Goal: Task Accomplishment & Management: Complete application form

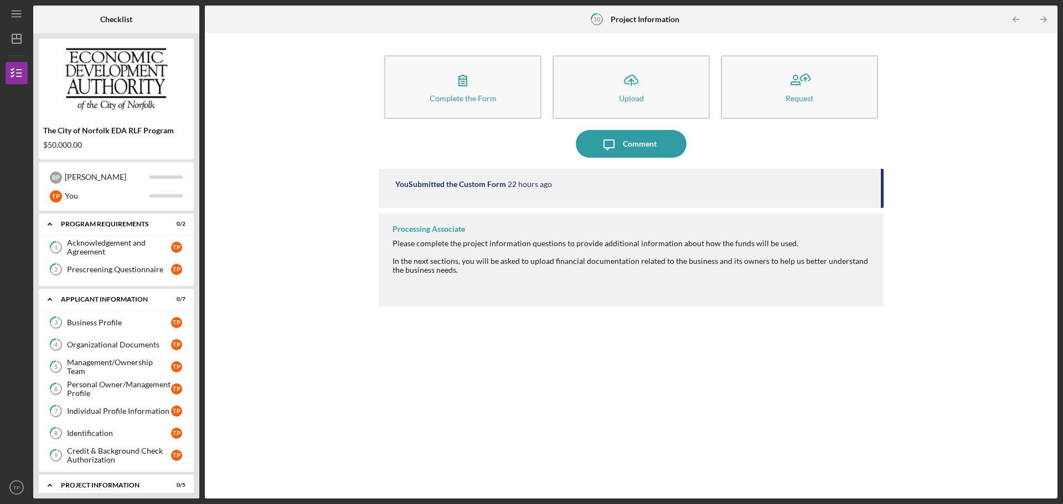
scroll to position [285, 0]
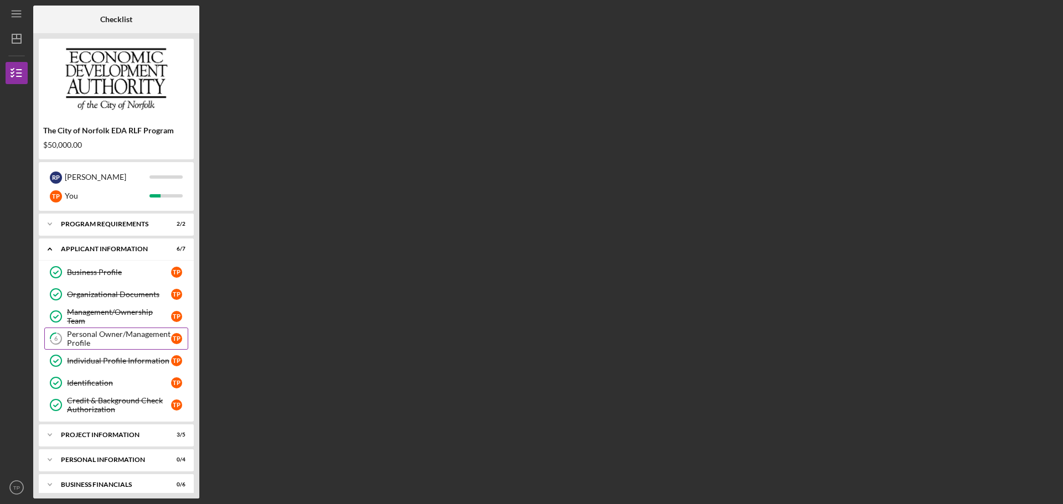
click at [106, 338] on div "Personal Owner/Management Profile" at bounding box center [119, 339] width 104 height 18
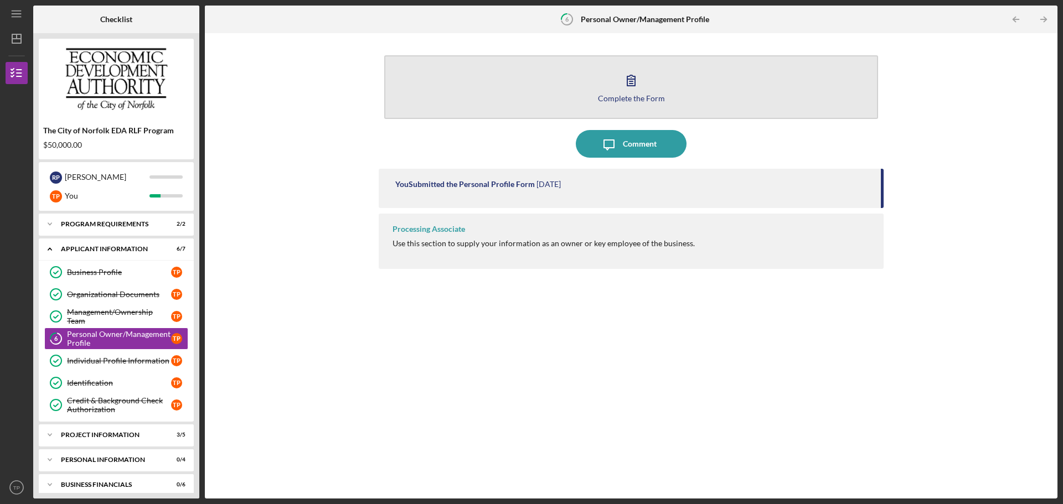
click at [630, 92] on icon "button" at bounding box center [631, 80] width 28 height 28
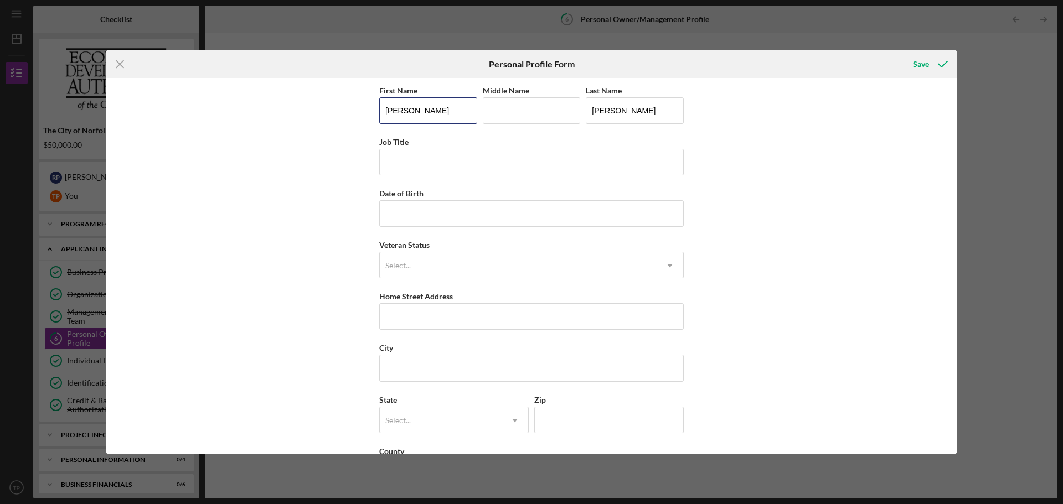
drag, startPoint x: 427, startPoint y: 113, endPoint x: 246, endPoint y: 117, distance: 181.0
click at [305, 103] on div "First Name Tamika Middle Name Last Name Perkins Job Title Date of Birth Veteran…" at bounding box center [531, 266] width 850 height 376
type input "[PERSON_NAME]"
click at [115, 64] on icon "Icon/Menu Close" at bounding box center [120, 64] width 28 height 28
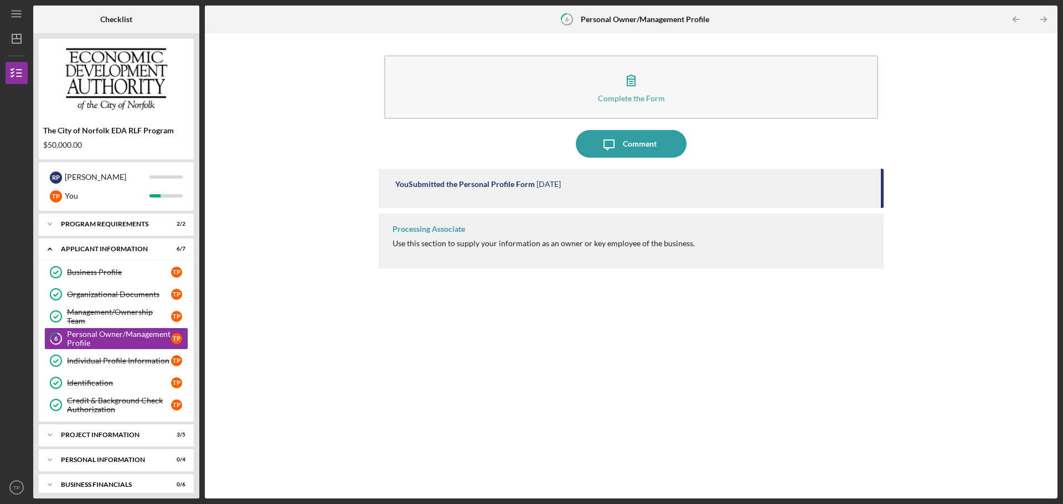
click at [508, 191] on div "You Submitted the Personal Profile Form 1 week ago" at bounding box center [631, 188] width 505 height 39
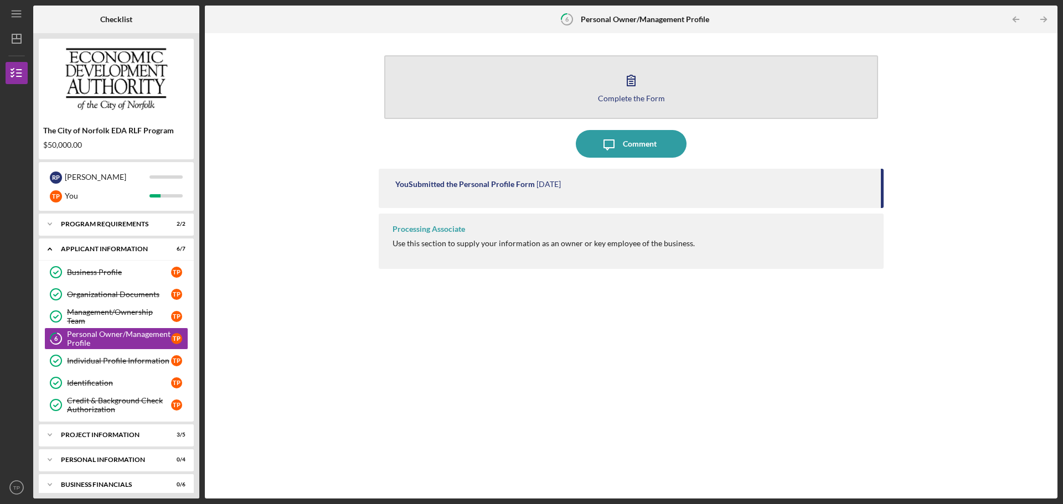
click at [636, 95] on div "Complete the Form" at bounding box center [631, 98] width 67 height 8
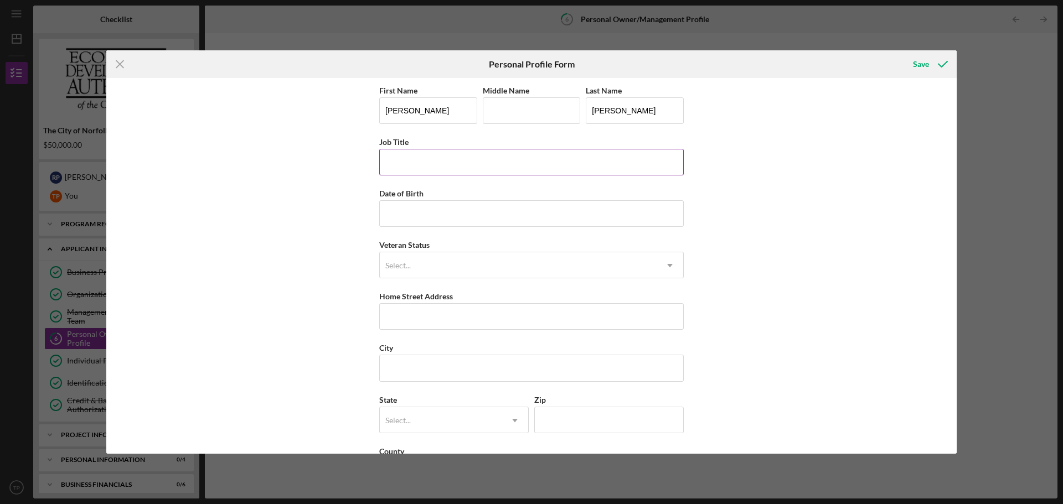
click at [407, 167] on input "Job Title" at bounding box center [531, 162] width 304 height 27
type input "O"
type input "General Manager/Owner"
type input "05/12/1985"
click at [562, 274] on div "Select..." at bounding box center [518, 265] width 277 height 25
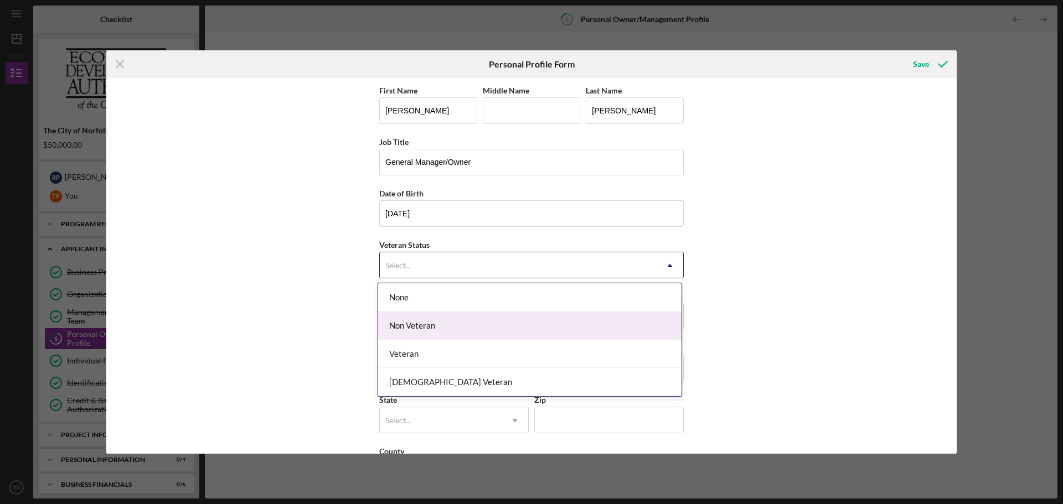
click at [494, 324] on div "Non Veteran" at bounding box center [529, 326] width 303 height 28
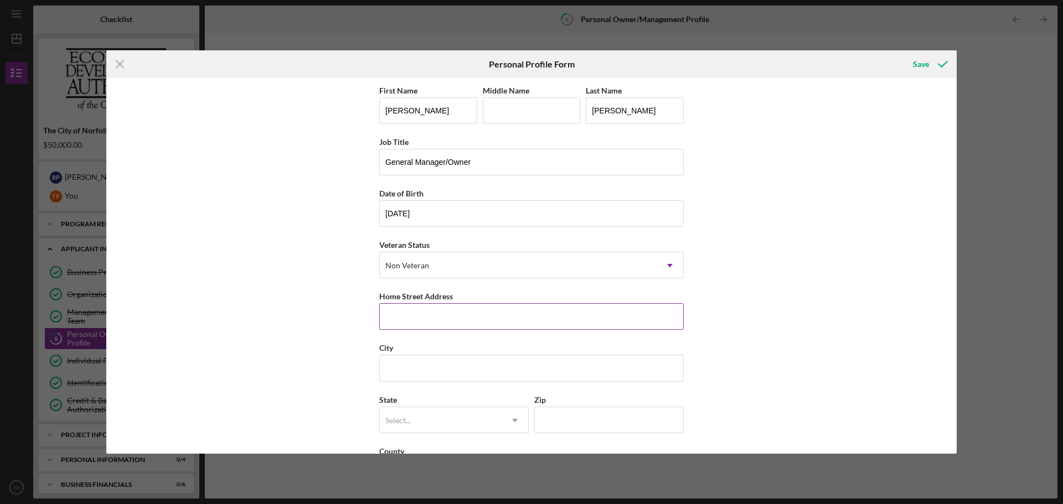
click at [427, 320] on input "Home Street Address" at bounding box center [531, 316] width 304 height 27
type input "7712 Granby St #9211"
type input "Norfolk"
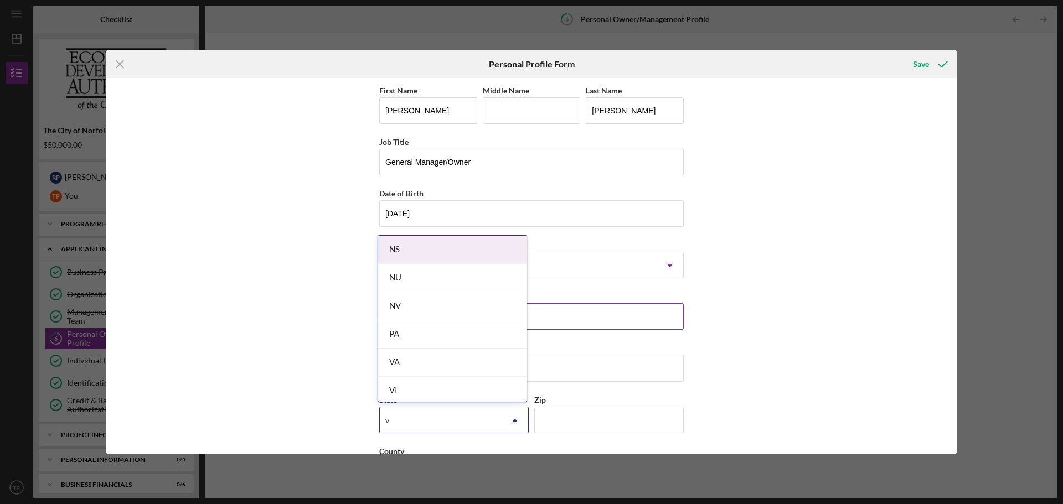
type input "va"
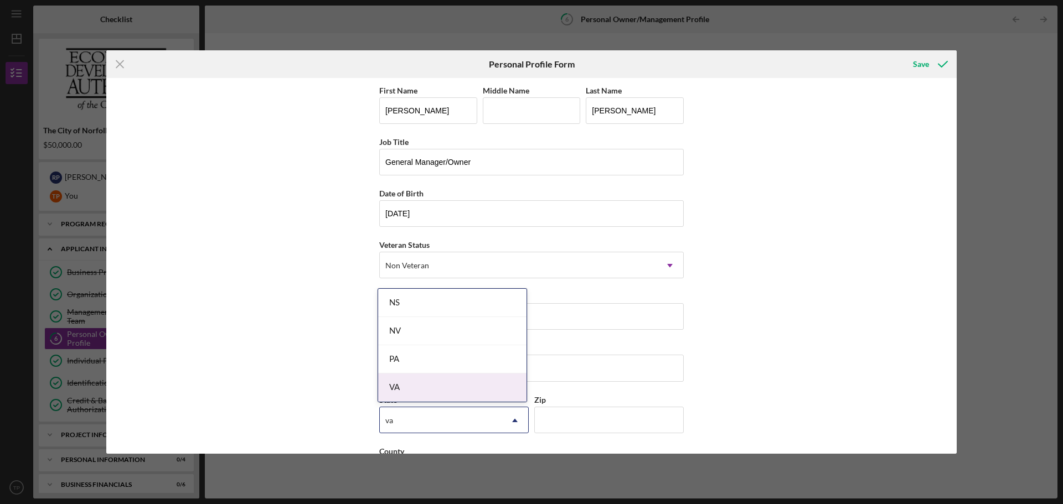
click at [385, 387] on div "VA" at bounding box center [452, 388] width 148 height 28
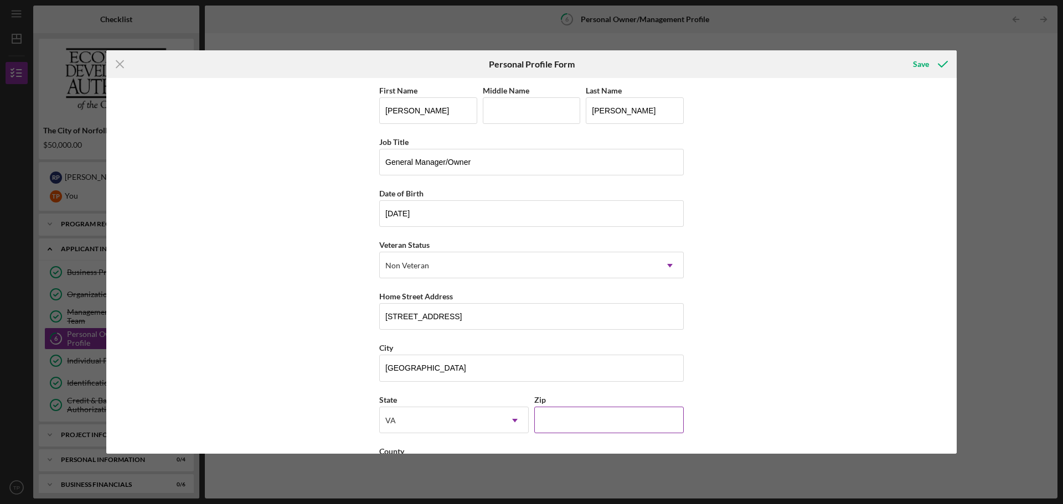
click at [558, 422] on input "Zip" at bounding box center [608, 420] width 149 height 27
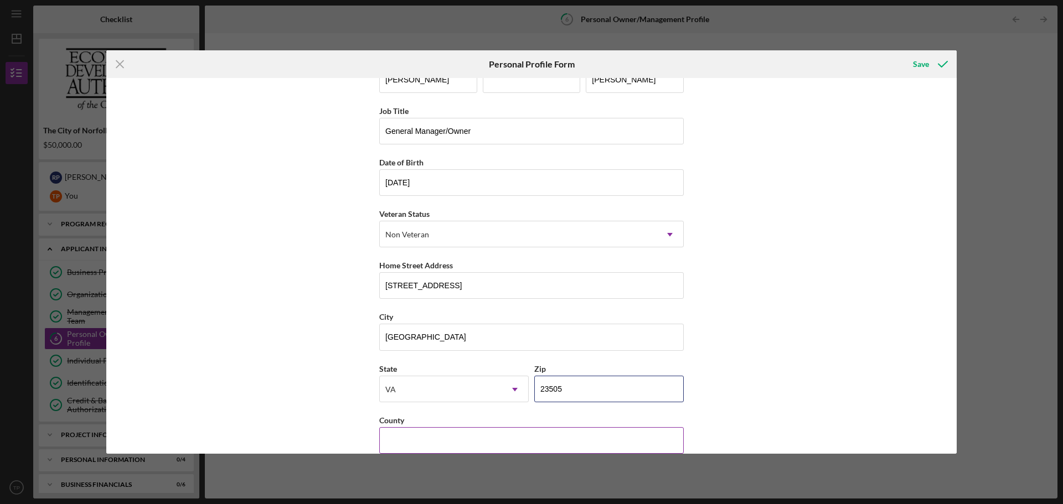
scroll to position [48, 0]
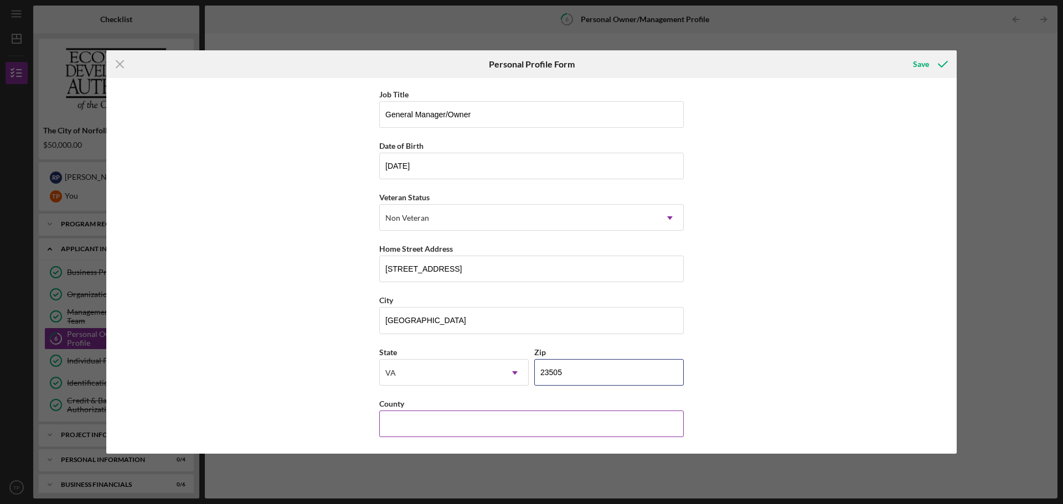
type input "23505"
click at [473, 422] on input "County" at bounding box center [531, 424] width 304 height 27
click at [853, 312] on div "First Name Ryan Middle Name Last Name Perkins Job Title General Manager/Owner D…" at bounding box center [531, 266] width 850 height 376
click at [918, 64] on div "Save" at bounding box center [921, 64] width 16 height 22
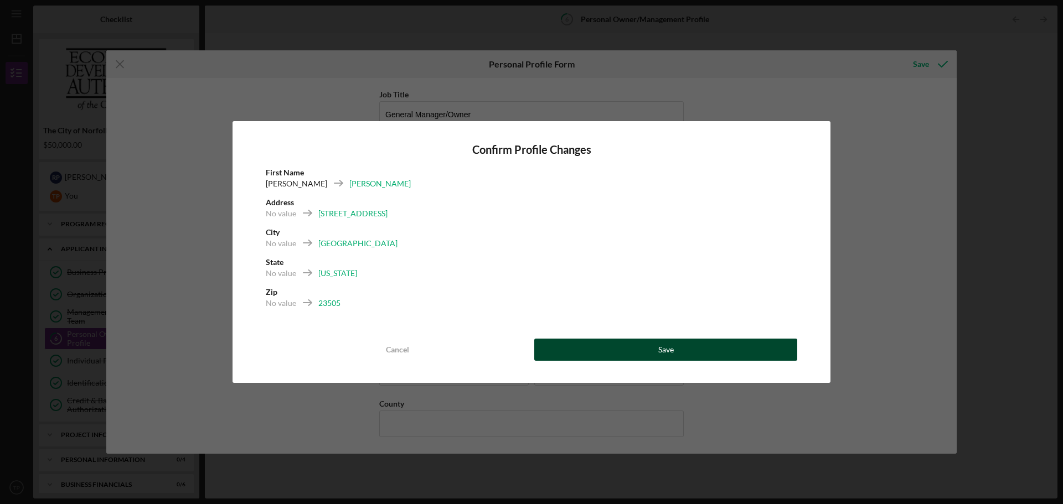
click at [662, 347] on div "Save" at bounding box center [665, 350] width 15 height 22
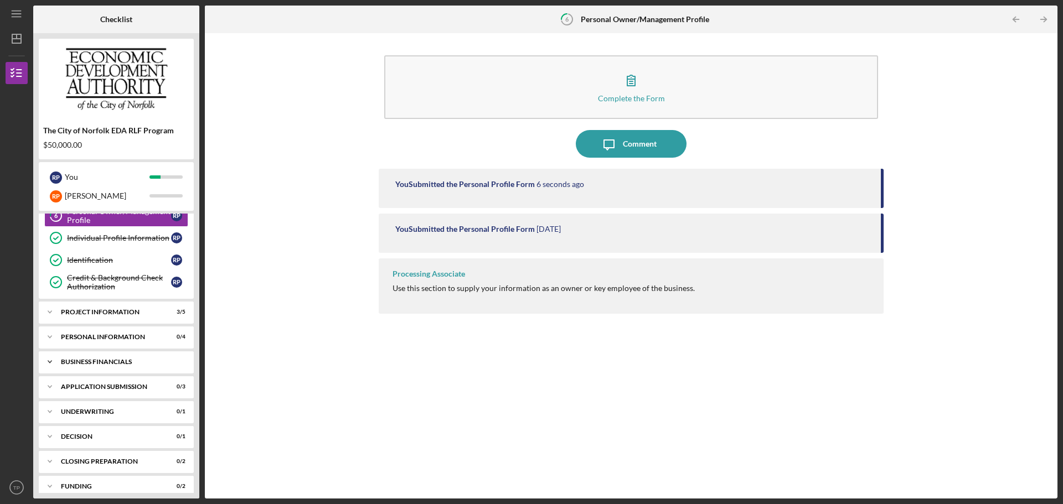
scroll to position [133, 0]
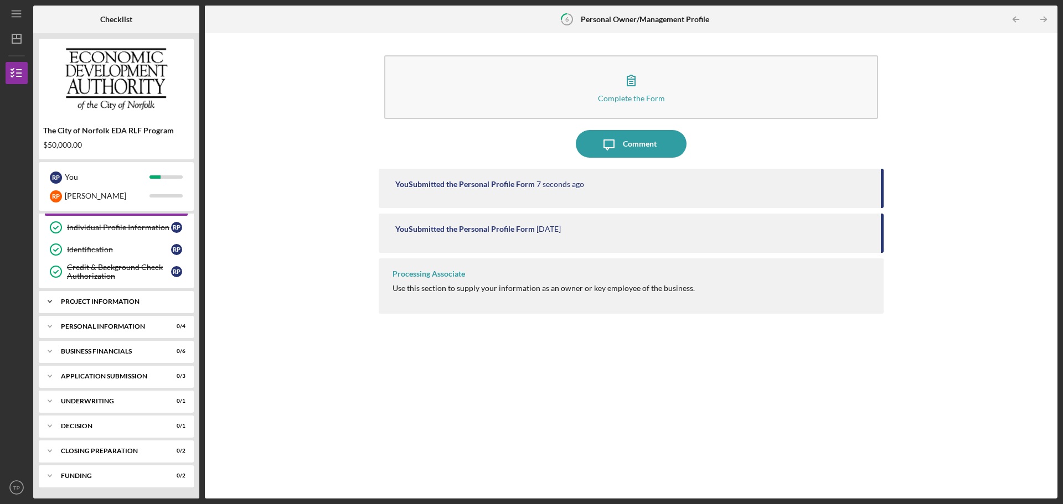
click at [114, 301] on div "PROJECT INFORMATION" at bounding box center [120, 301] width 119 height 7
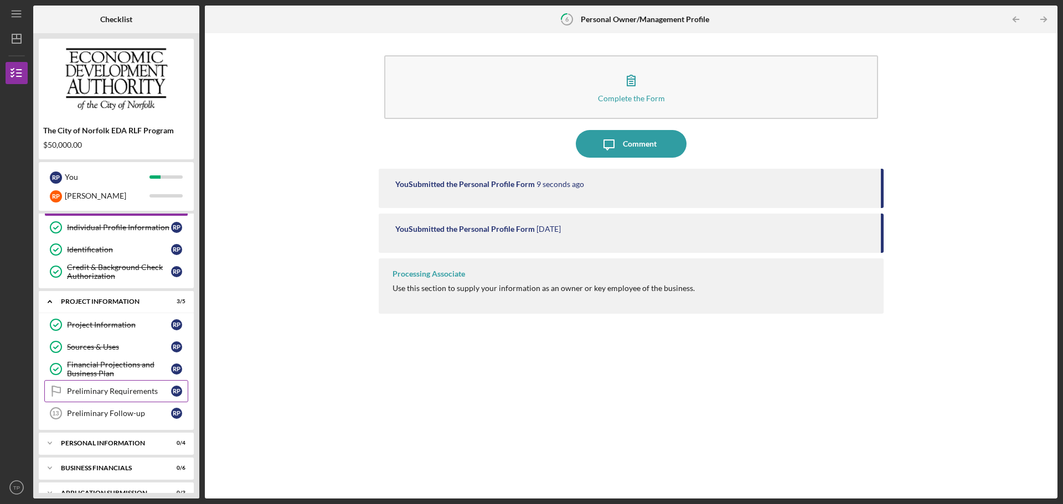
click at [126, 393] on div "Preliminary Requirements" at bounding box center [119, 391] width 104 height 9
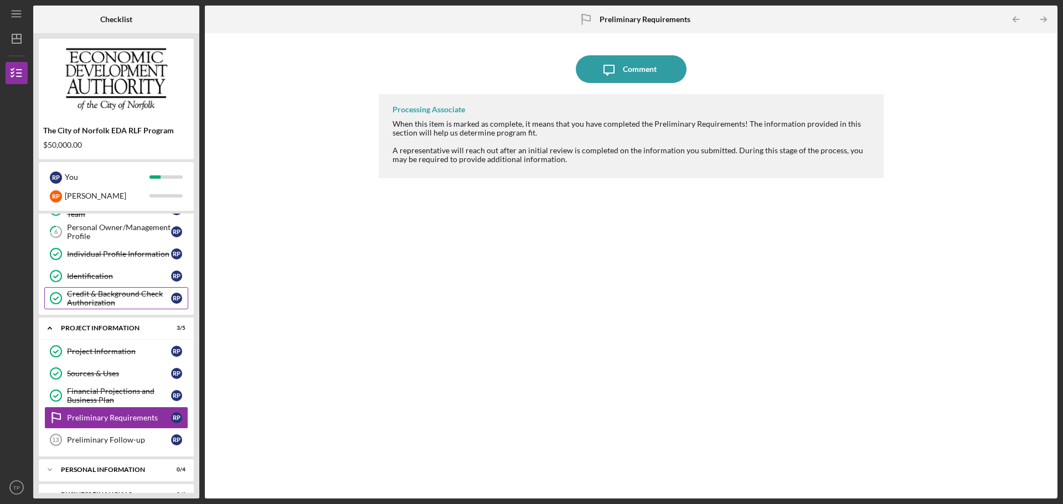
scroll to position [111, 0]
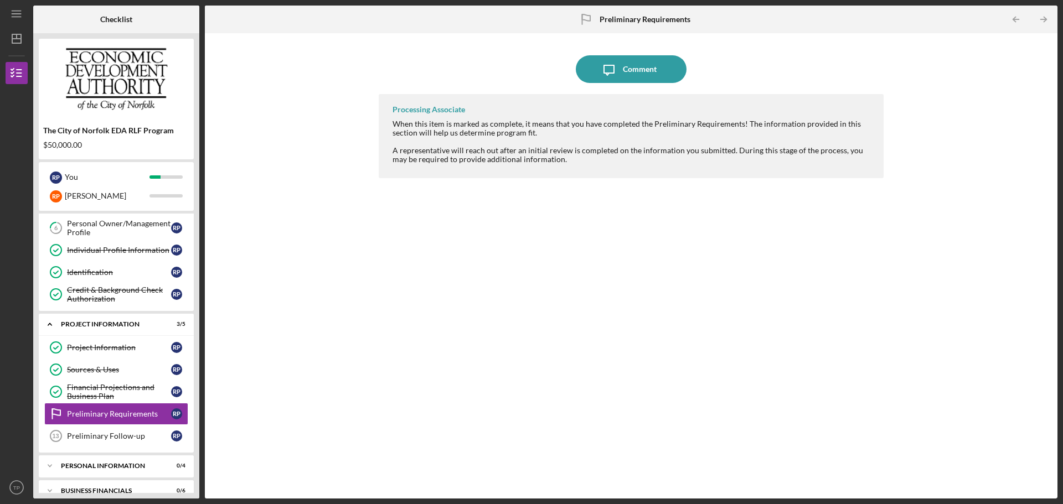
click at [450, 110] on div "Processing Associate" at bounding box center [428, 109] width 72 height 9
click at [127, 433] on div "Preliminary Follow-up" at bounding box center [119, 436] width 104 height 9
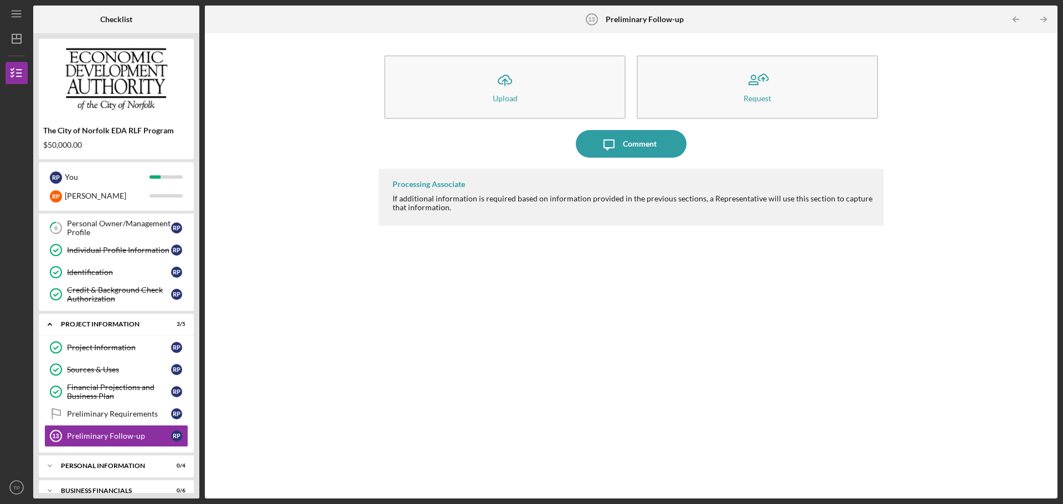
click at [282, 89] on div "Icon/Upload Upload Request Icon/Message Comment Processing Associate If additio…" at bounding box center [630, 266] width 841 height 454
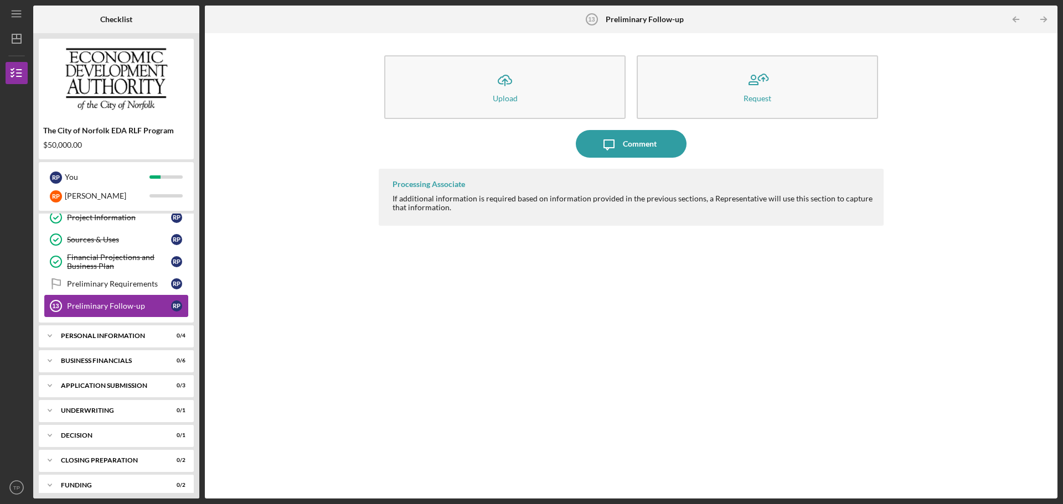
scroll to position [250, 0]
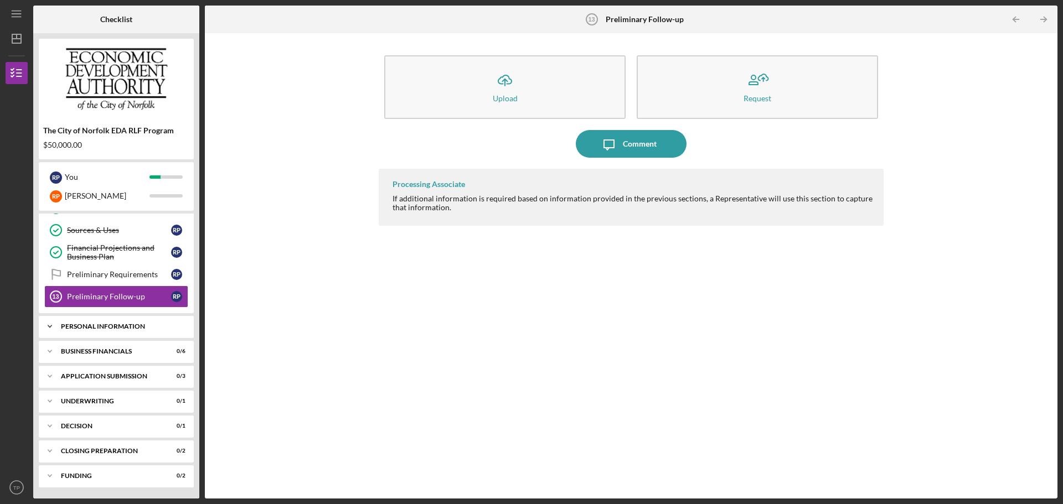
click at [118, 329] on div "Personal Information" at bounding box center [120, 326] width 119 height 7
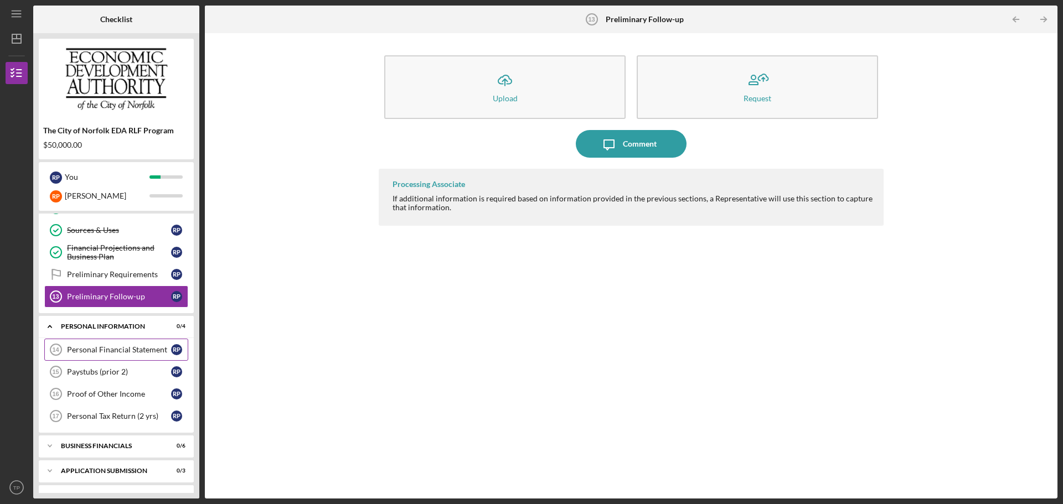
click at [112, 353] on div "Personal Financial Statement" at bounding box center [119, 349] width 104 height 9
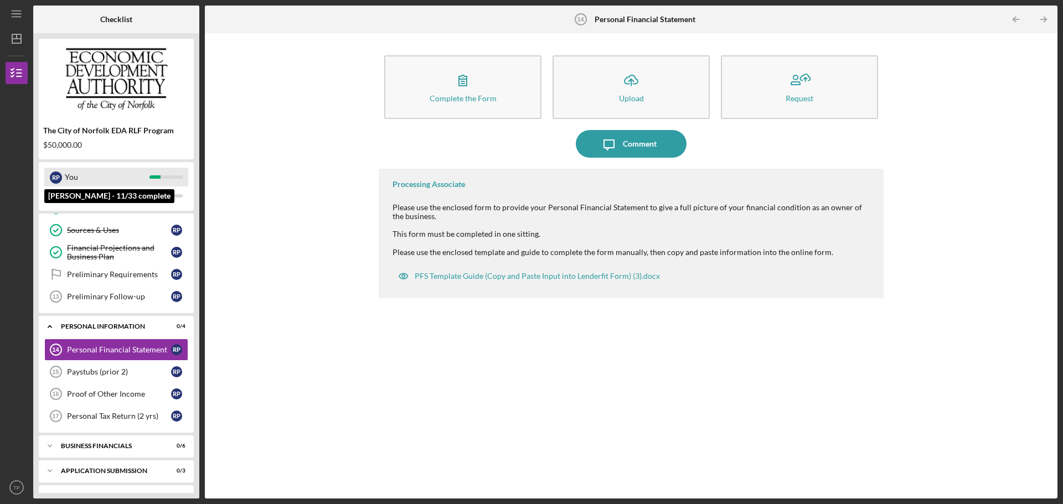
click at [70, 182] on div "You" at bounding box center [107, 177] width 85 height 19
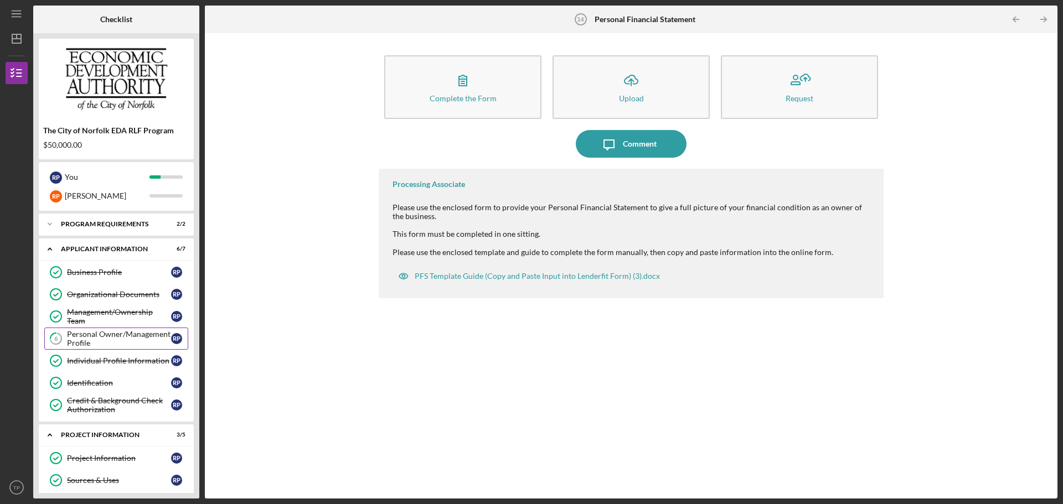
click at [118, 339] on div "Personal Owner/Management Profile" at bounding box center [119, 339] width 104 height 18
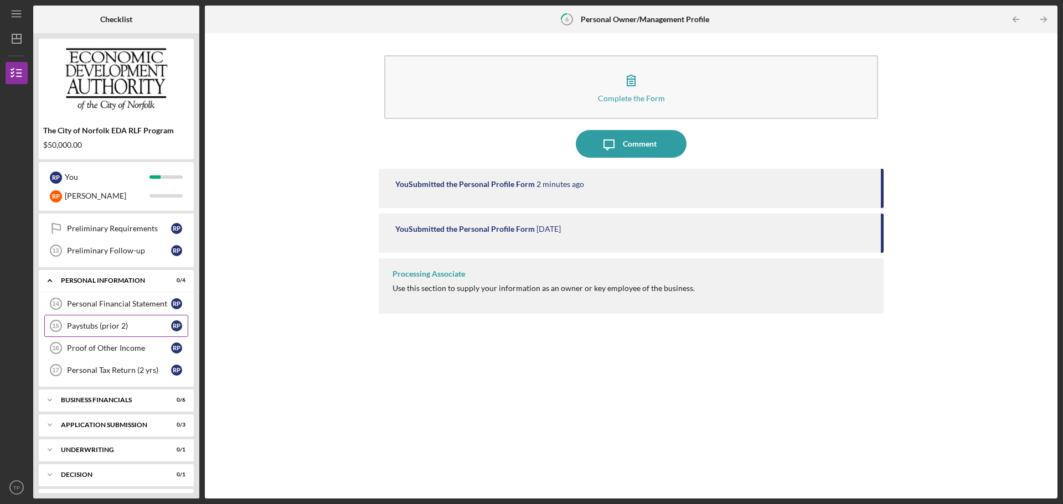
scroll to position [277, 0]
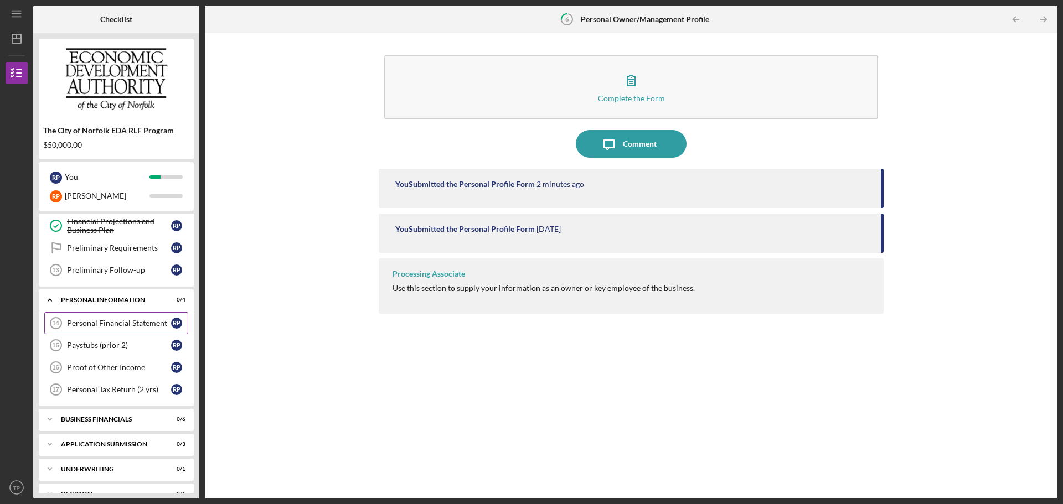
click at [118, 322] on div "Personal Financial Statement" at bounding box center [119, 323] width 104 height 9
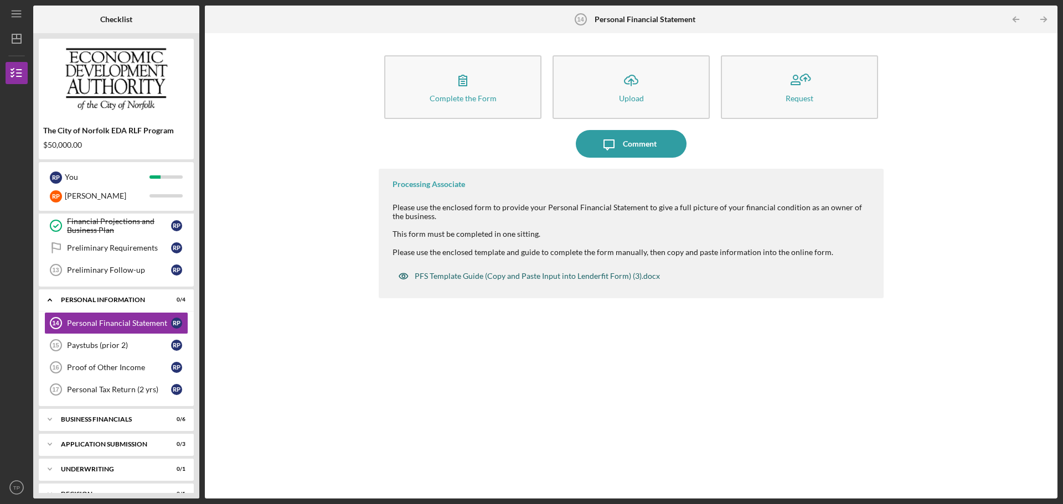
click at [540, 279] on div "PFS Template Guide (Copy and Paste Input into Lenderfit Form) (3).docx" at bounding box center [537, 276] width 245 height 9
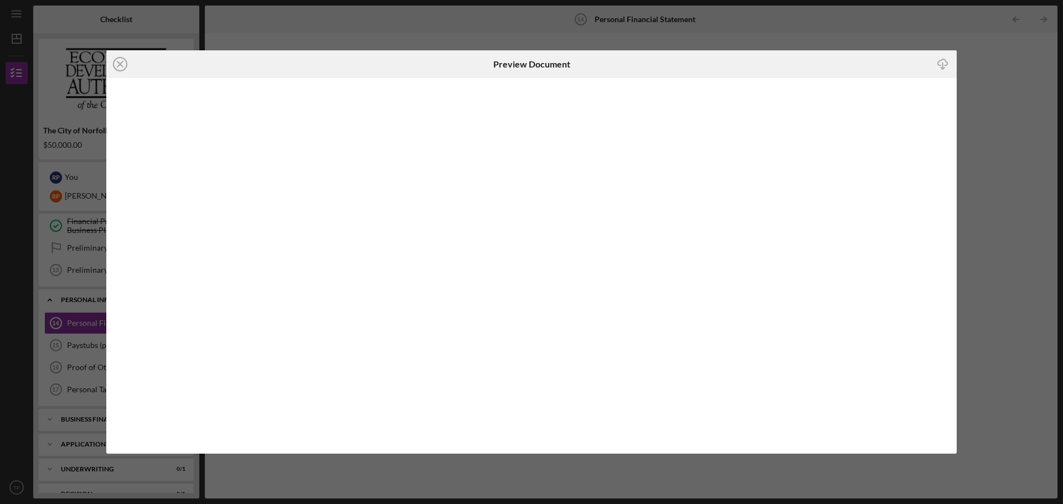
click at [940, 61] on icon "button" at bounding box center [942, 62] width 9 height 6
click at [120, 64] on line at bounding box center [120, 64] width 6 height 6
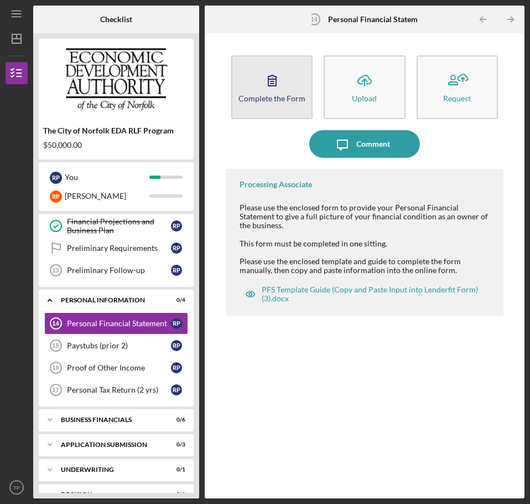
click at [282, 103] on button "Complete the Form Form" at bounding box center [271, 87] width 81 height 64
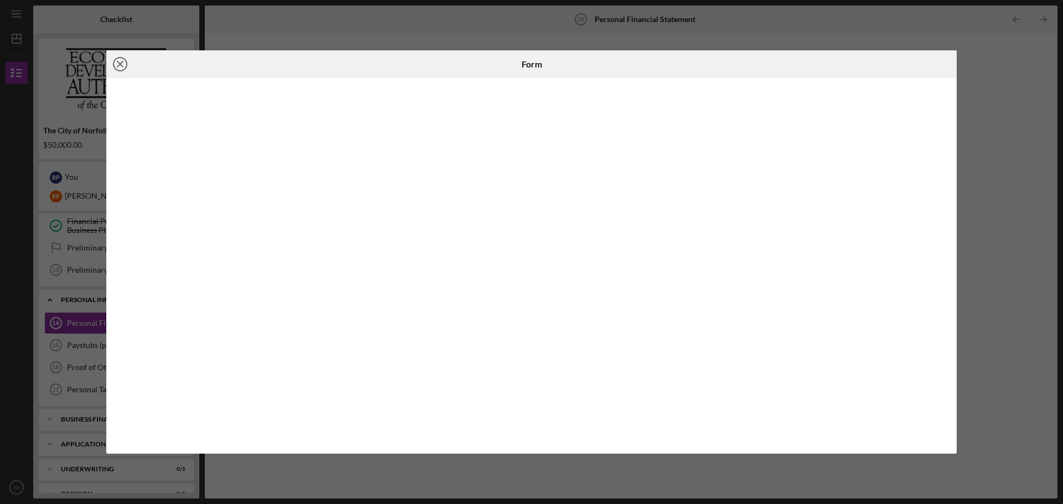
click at [117, 64] on icon "Icon/Close" at bounding box center [120, 64] width 28 height 28
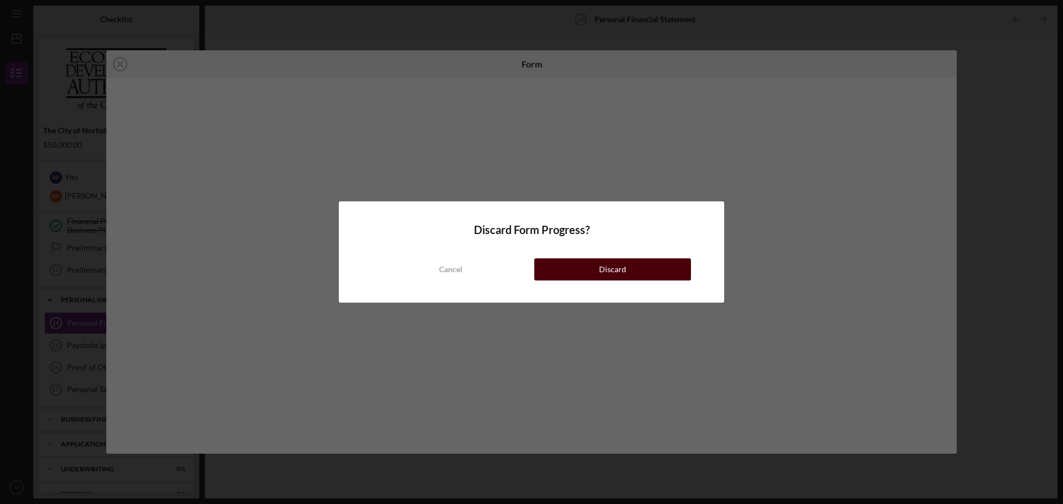
click at [635, 268] on button "Discard" at bounding box center [612, 269] width 157 height 22
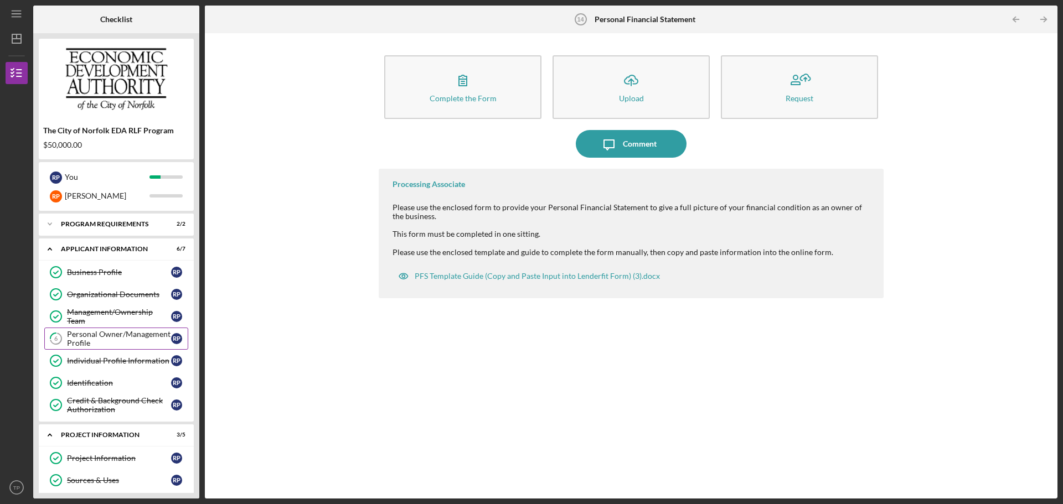
click at [116, 338] on div "Personal Owner/Management Profile" at bounding box center [119, 339] width 104 height 18
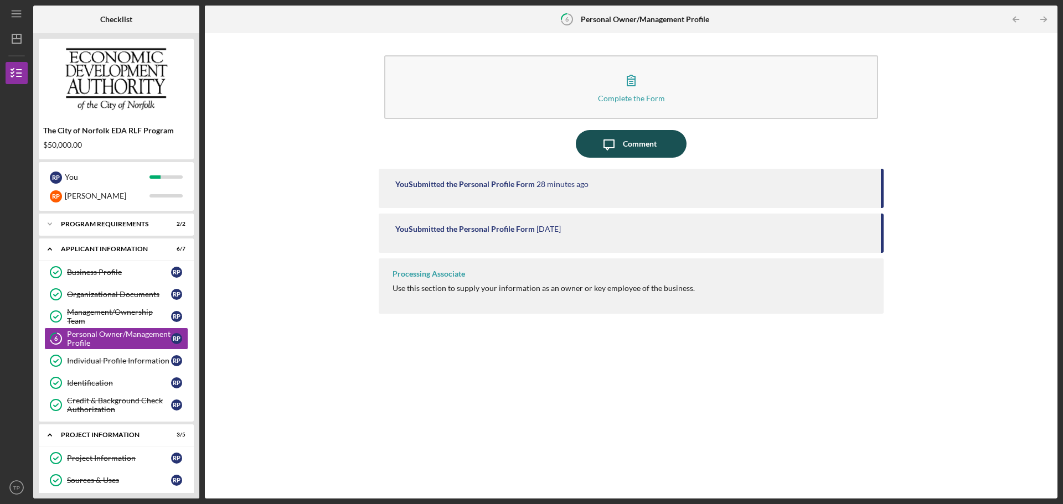
click at [642, 147] on div "Comment" at bounding box center [640, 144] width 34 height 28
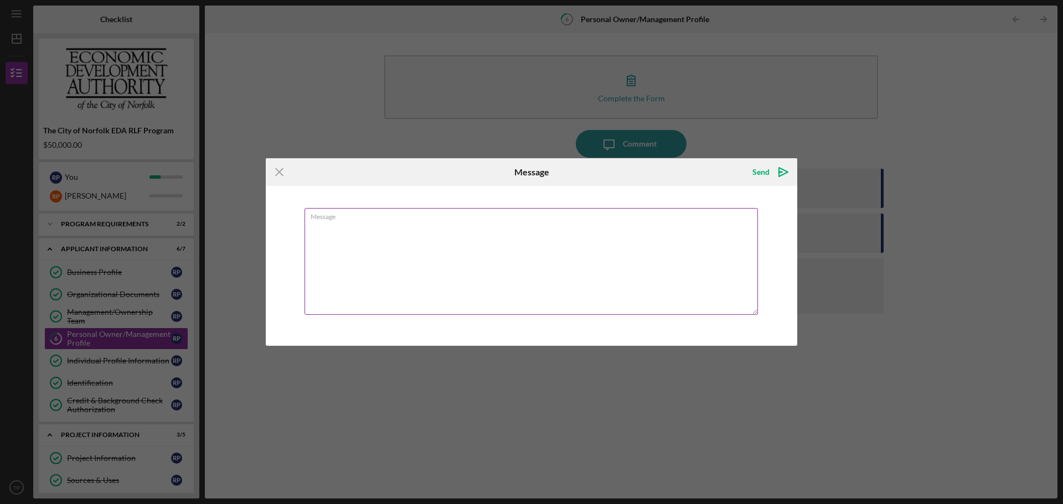
click at [370, 241] on textarea "Message" at bounding box center [530, 261] width 453 height 107
click at [277, 172] on icon "Icon/Menu Close" at bounding box center [280, 172] width 28 height 28
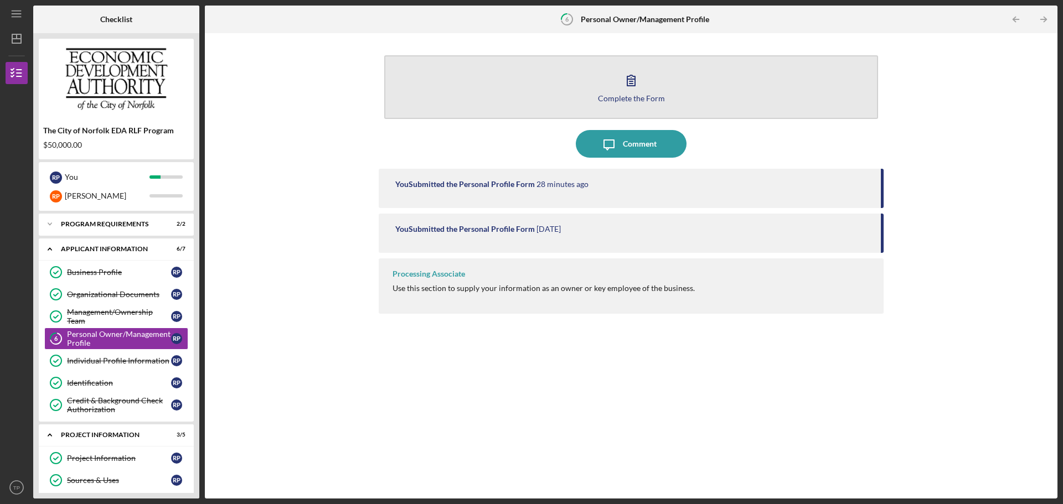
click at [626, 92] on icon "button" at bounding box center [631, 80] width 28 height 28
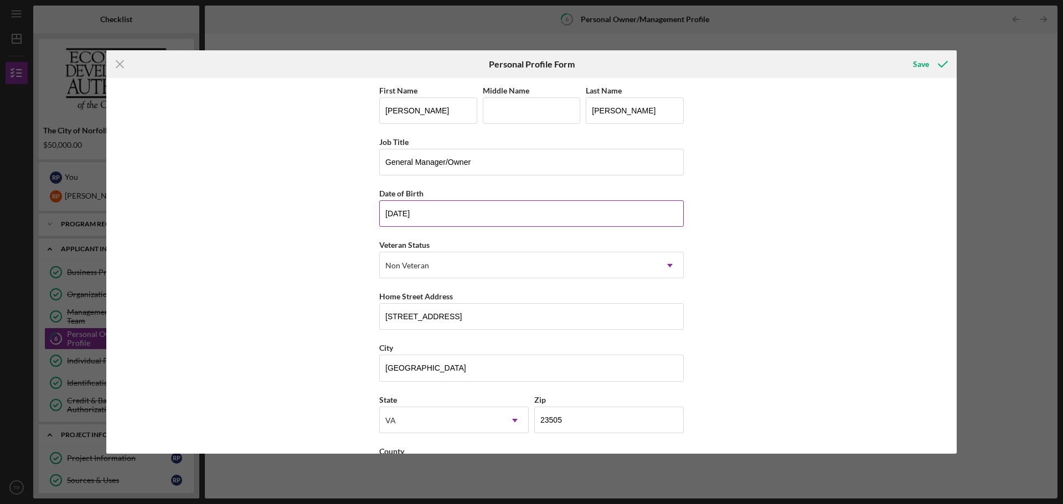
scroll to position [48, 0]
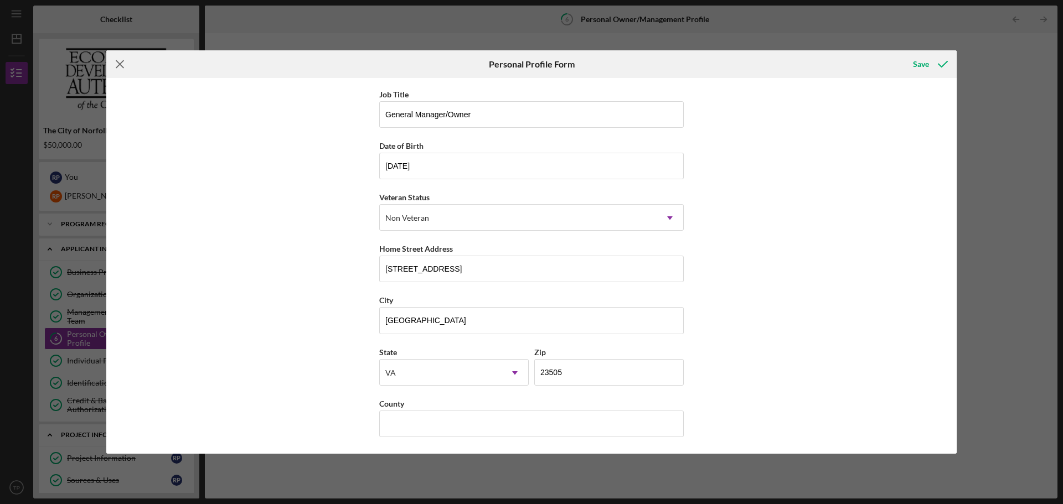
click at [119, 66] on line at bounding box center [119, 64] width 7 height 7
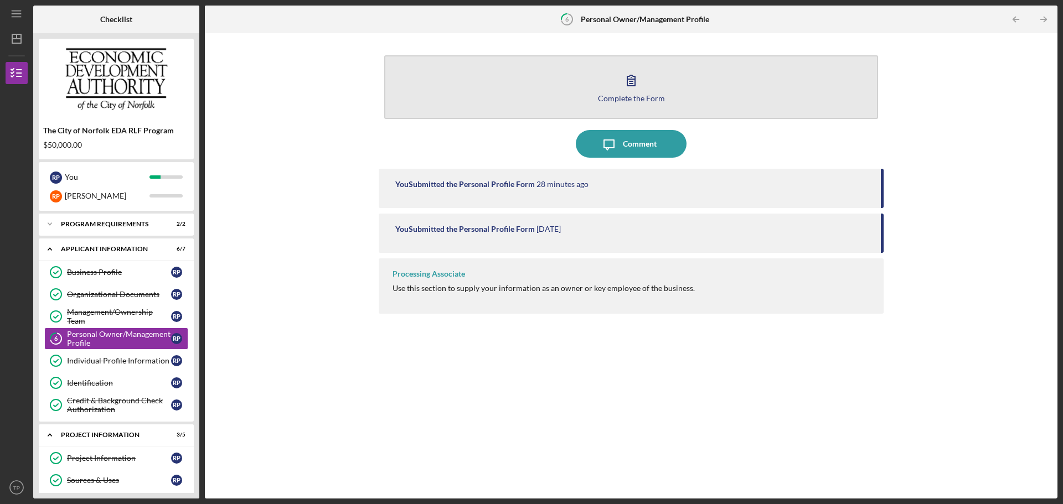
click at [646, 95] on div "Complete the Form" at bounding box center [631, 98] width 67 height 8
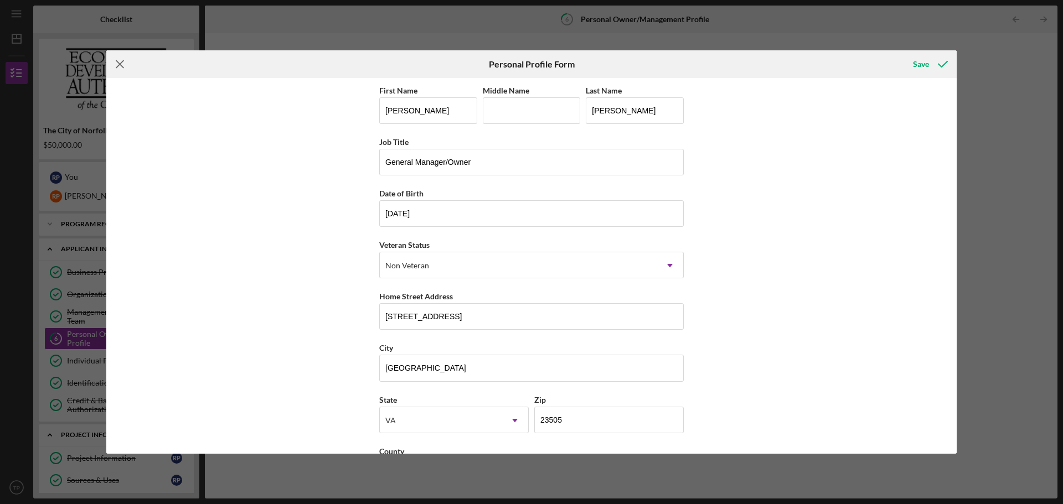
click at [118, 63] on line at bounding box center [119, 64] width 7 height 7
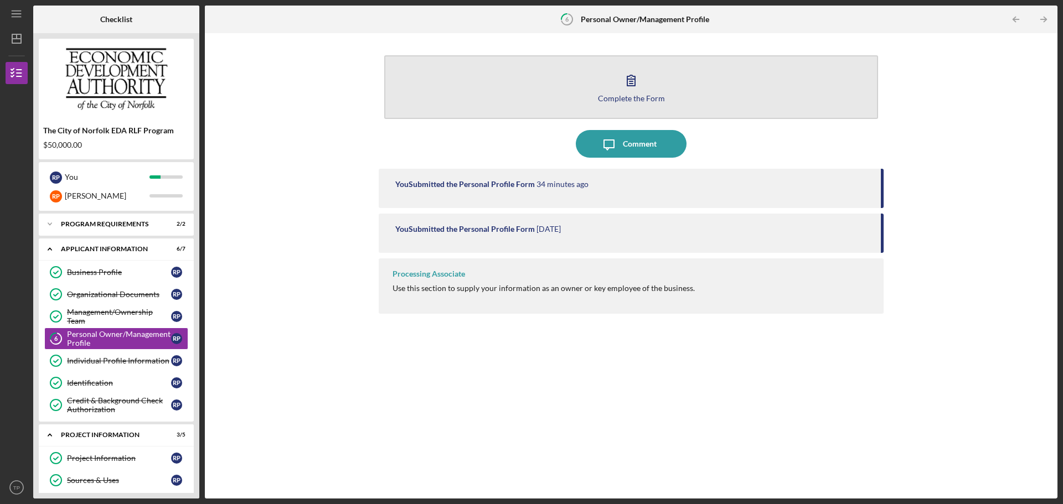
click at [95, 175] on div "You" at bounding box center [107, 177] width 85 height 19
click at [636, 99] on div "Complete the Form" at bounding box center [631, 98] width 67 height 8
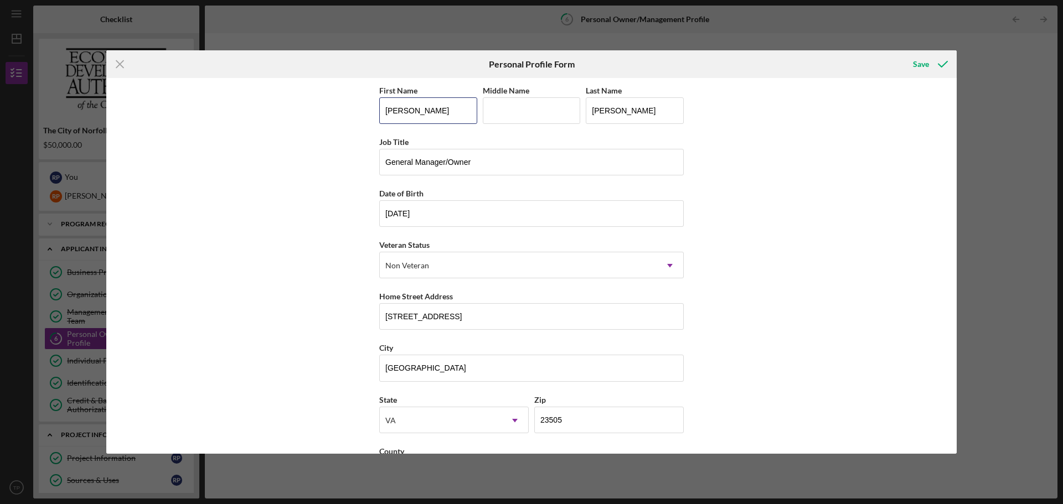
drag, startPoint x: 444, startPoint y: 101, endPoint x: 286, endPoint y: 124, distance: 160.4
click at [288, 122] on div "First Name Ryan Middle Name Last Name Perkins Job Title General Manager/Owner D…" at bounding box center [531, 266] width 850 height 376
type input "Tamika"
type input "Operations Coorindator"
type input "07/01/1986"
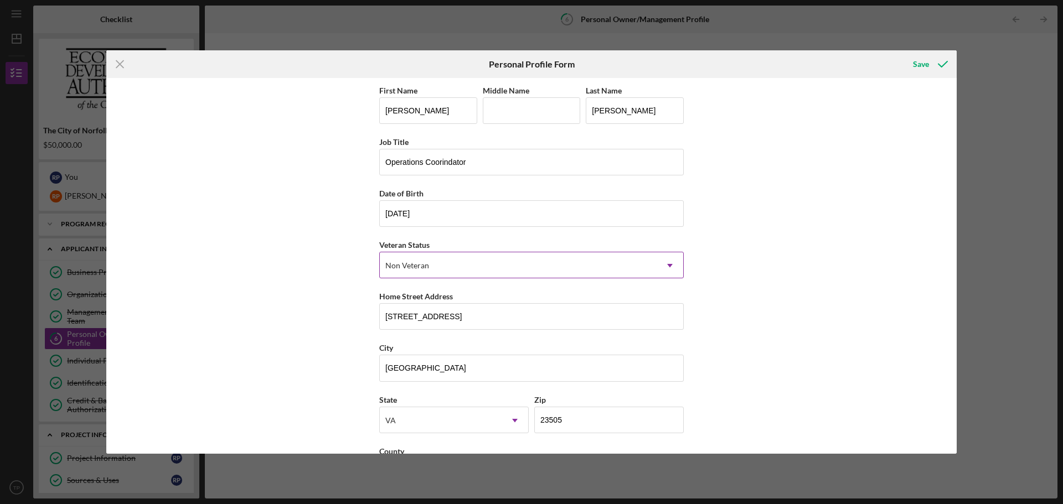
click at [507, 268] on div "Non Veteran" at bounding box center [518, 265] width 277 height 25
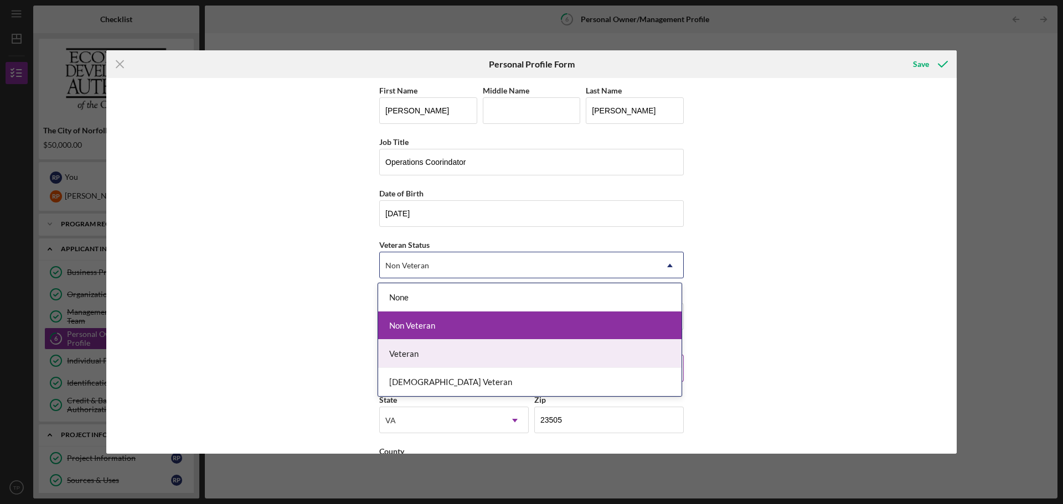
click at [433, 355] on div "Veteran" at bounding box center [529, 354] width 303 height 28
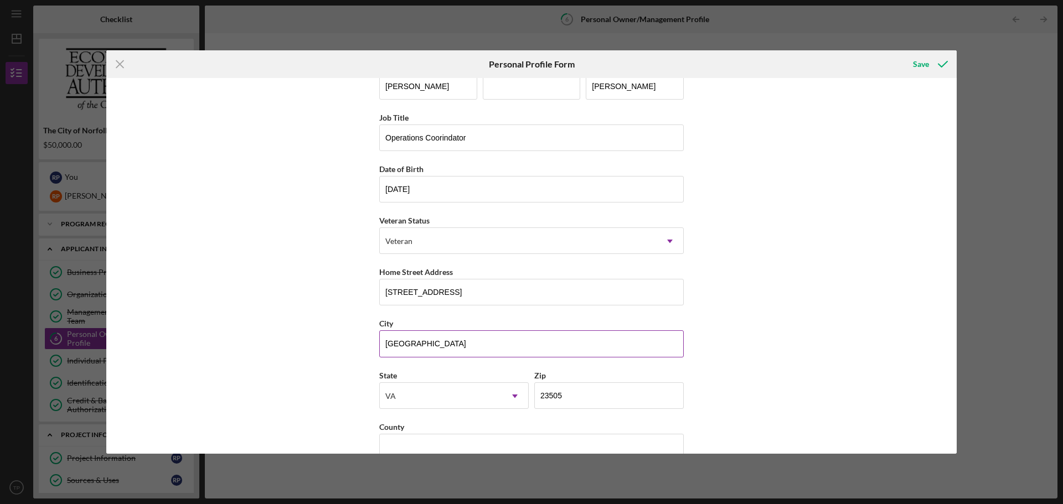
scroll to position [48, 0]
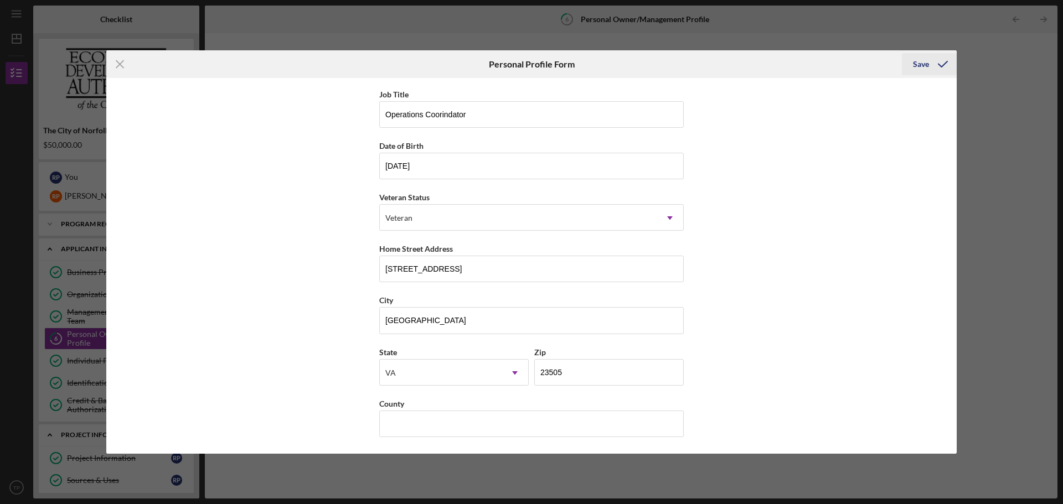
click at [928, 65] on div "Save" at bounding box center [921, 64] width 16 height 22
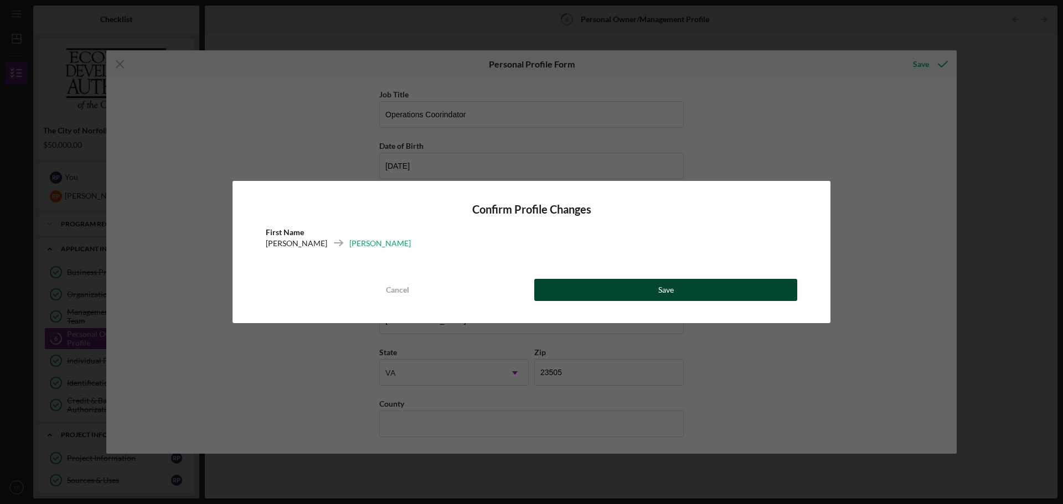
click at [676, 289] on button "Save" at bounding box center [665, 290] width 263 height 22
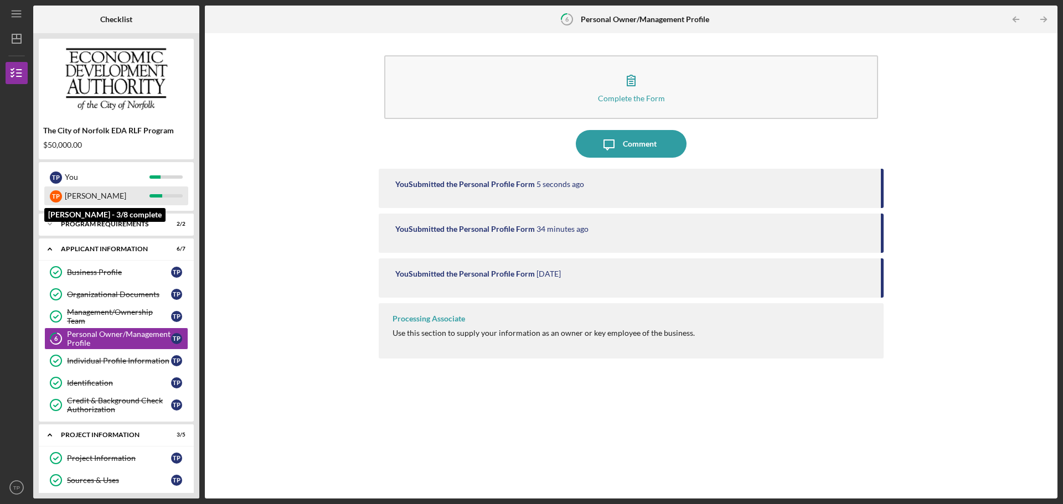
click at [86, 195] on div "Tamika" at bounding box center [107, 196] width 85 height 19
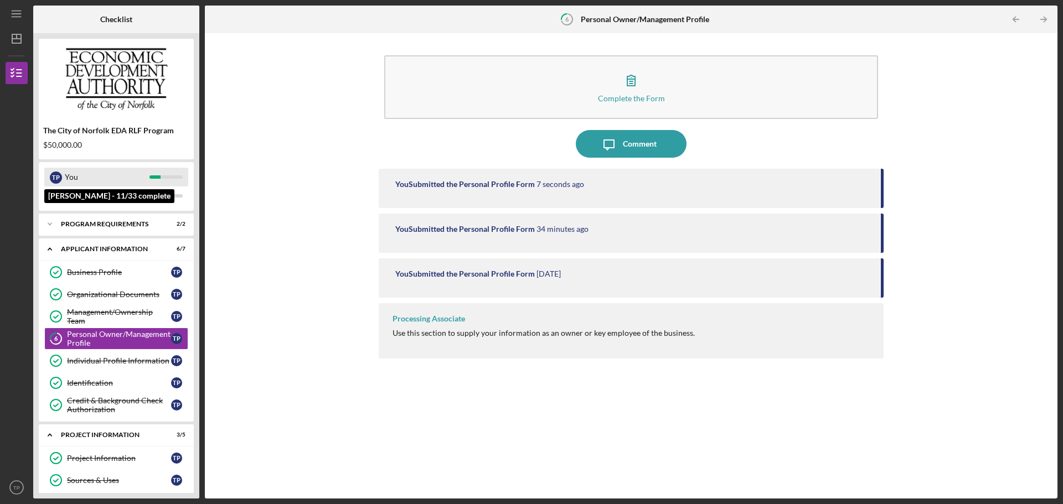
click at [85, 178] on div "You" at bounding box center [107, 177] width 85 height 19
click at [64, 178] on div "T P You" at bounding box center [116, 177] width 144 height 19
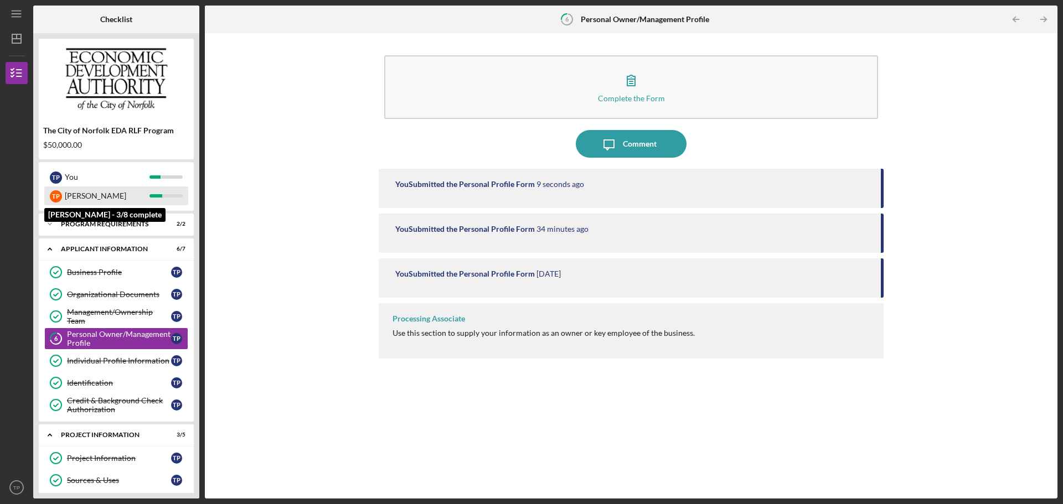
click at [159, 194] on div at bounding box center [155, 195] width 13 height 3
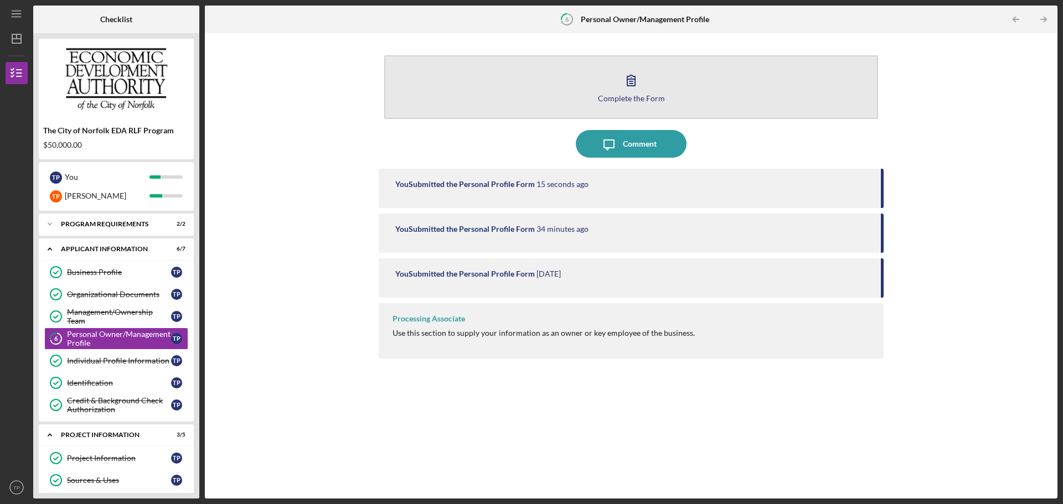
click at [634, 95] on div "Complete the Form" at bounding box center [631, 98] width 67 height 8
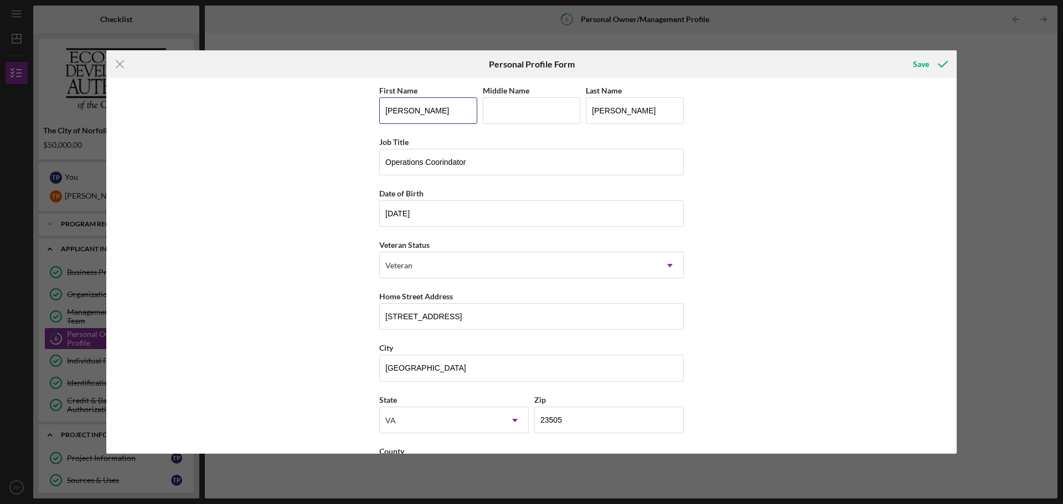
drag, startPoint x: 416, startPoint y: 111, endPoint x: 131, endPoint y: 120, distance: 284.6
click at [201, 121] on div "First Name Tamika Middle Name Last Name Perkins Job Title Operations Coorindato…" at bounding box center [531, 266] width 850 height 376
type input "[PERSON_NAME]"
click at [122, 64] on icon "Icon/Menu Close" at bounding box center [120, 64] width 28 height 28
